Goal: Transaction & Acquisition: Purchase product/service

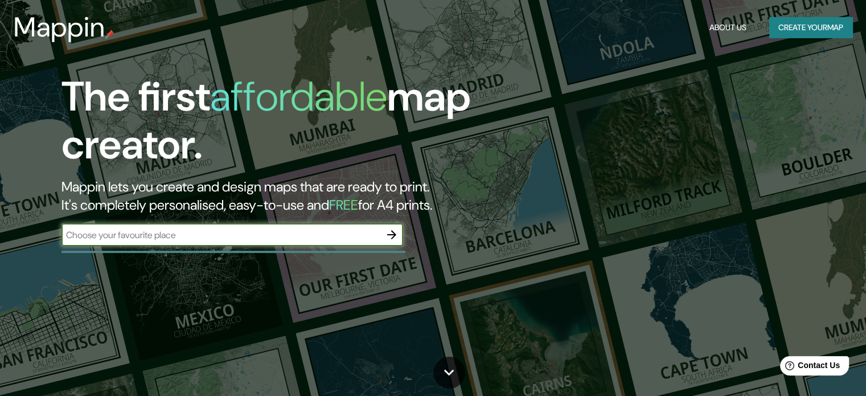
click at [784, 35] on button "Create your map" at bounding box center [810, 27] width 83 height 21
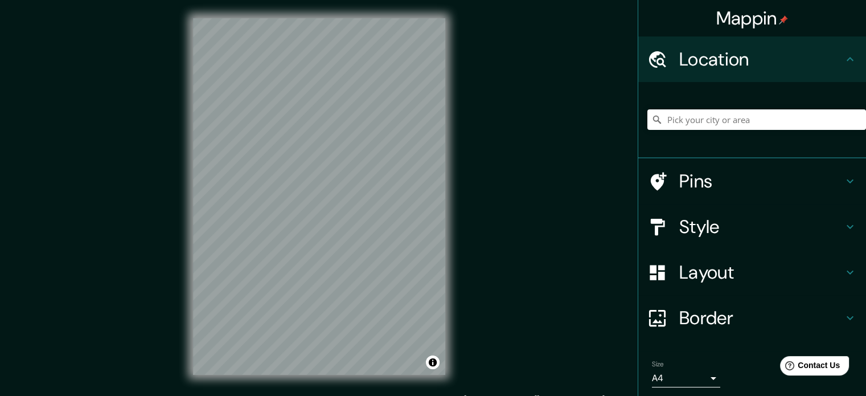
click at [769, 174] on h4 "Pins" at bounding box center [761, 181] width 164 height 23
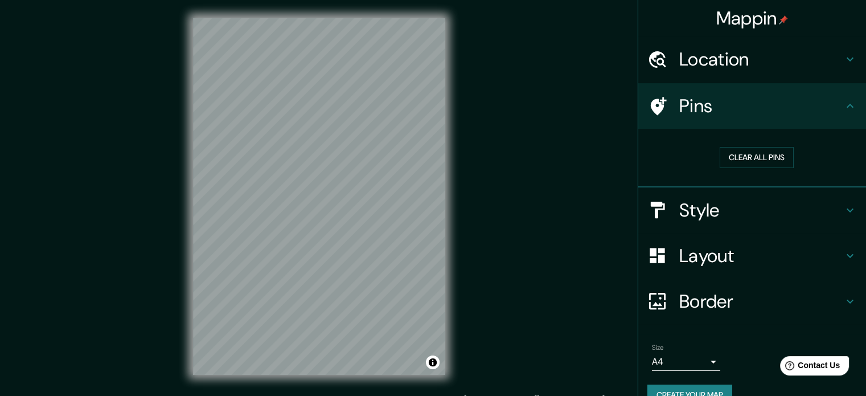
click at [806, 112] on h4 "Pins" at bounding box center [761, 106] width 164 height 23
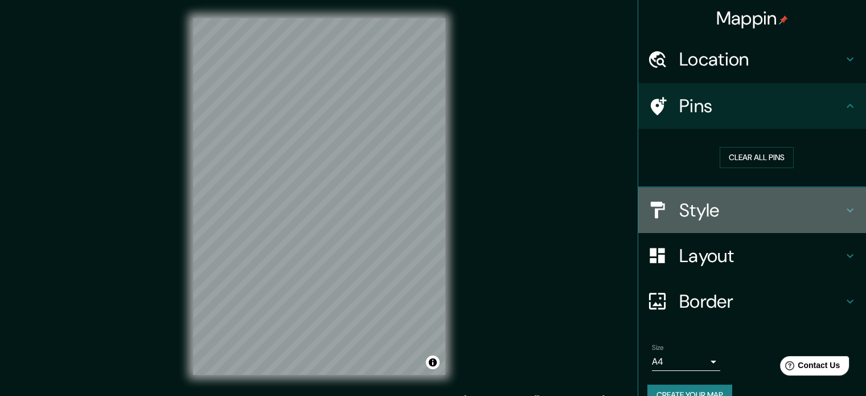
click at [733, 207] on h4 "Style" at bounding box center [761, 210] width 164 height 23
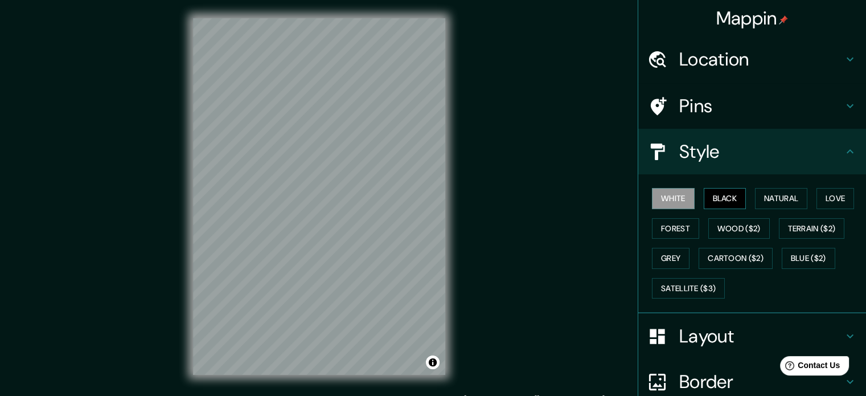
click at [729, 197] on button "Black" at bounding box center [725, 198] width 43 height 21
click at [811, 150] on h4 "Style" at bounding box center [761, 151] width 164 height 23
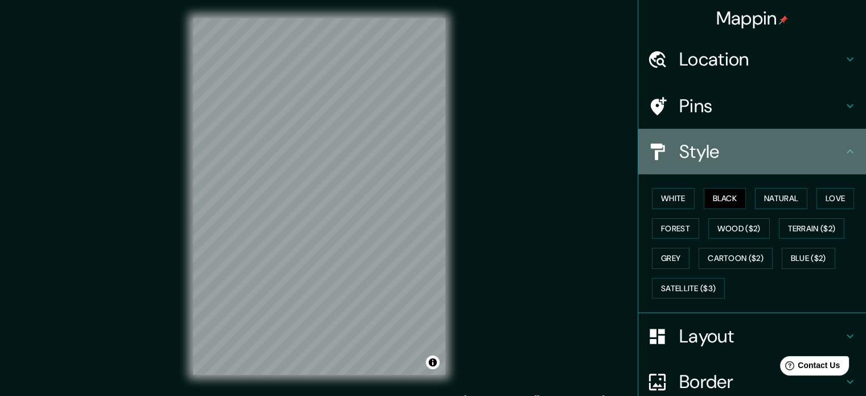
click at [811, 150] on h4 "Style" at bounding box center [761, 151] width 164 height 23
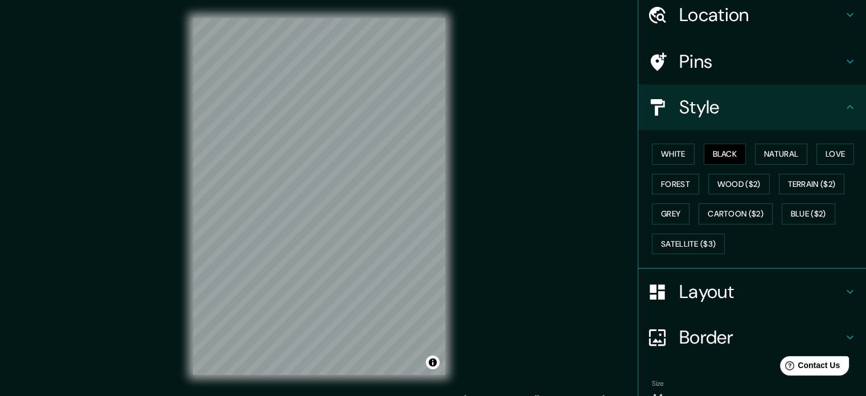
scroll to position [15, 0]
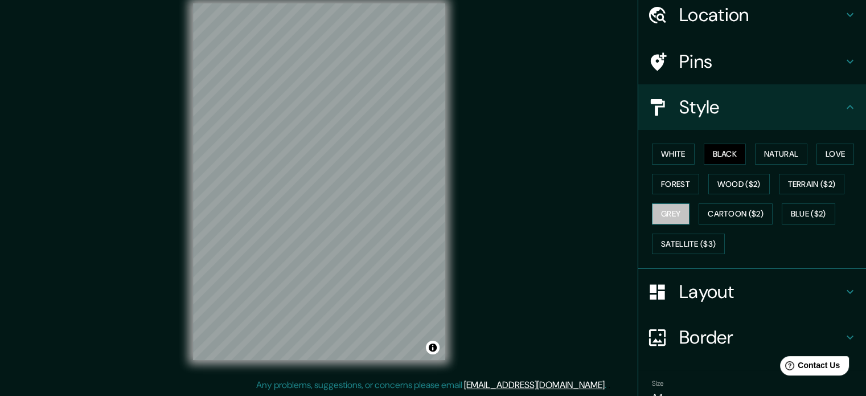
click at [665, 207] on button "Grey" at bounding box center [671, 213] width 38 height 21
click at [658, 159] on button "White" at bounding box center [673, 154] width 43 height 21
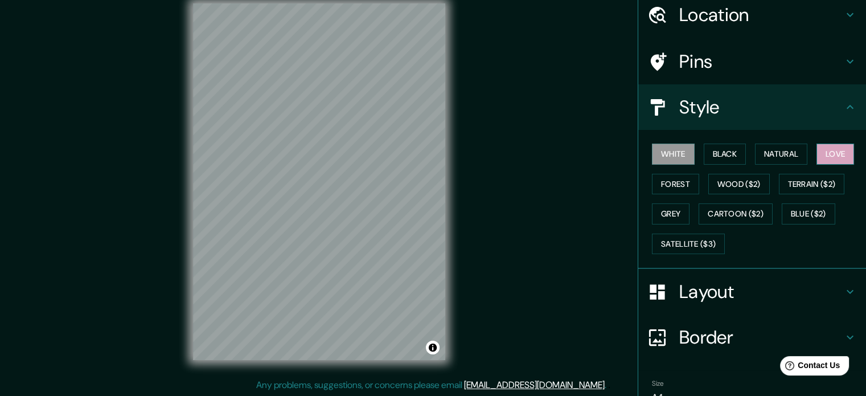
click at [834, 150] on button "Love" at bounding box center [836, 154] width 38 height 21
click at [822, 183] on button "Terrain ($2)" at bounding box center [812, 184] width 66 height 21
click at [670, 150] on button "White" at bounding box center [673, 154] width 43 height 21
click at [690, 243] on button "Satellite ($3)" at bounding box center [688, 244] width 73 height 21
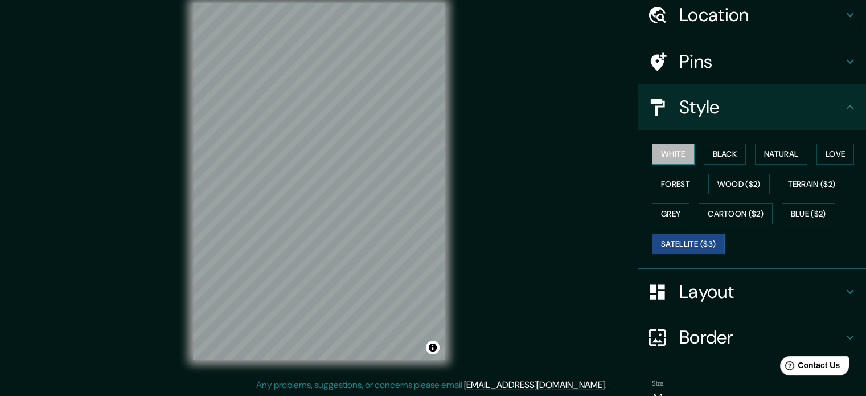
click at [668, 151] on button "White" at bounding box center [673, 154] width 43 height 21
click at [683, 241] on button "Satellite ($3)" at bounding box center [688, 244] width 73 height 21
click at [675, 155] on button "White" at bounding box center [673, 154] width 43 height 21
click at [727, 152] on button "Black" at bounding box center [725, 154] width 43 height 21
